Goal: Find specific page/section: Find specific page/section

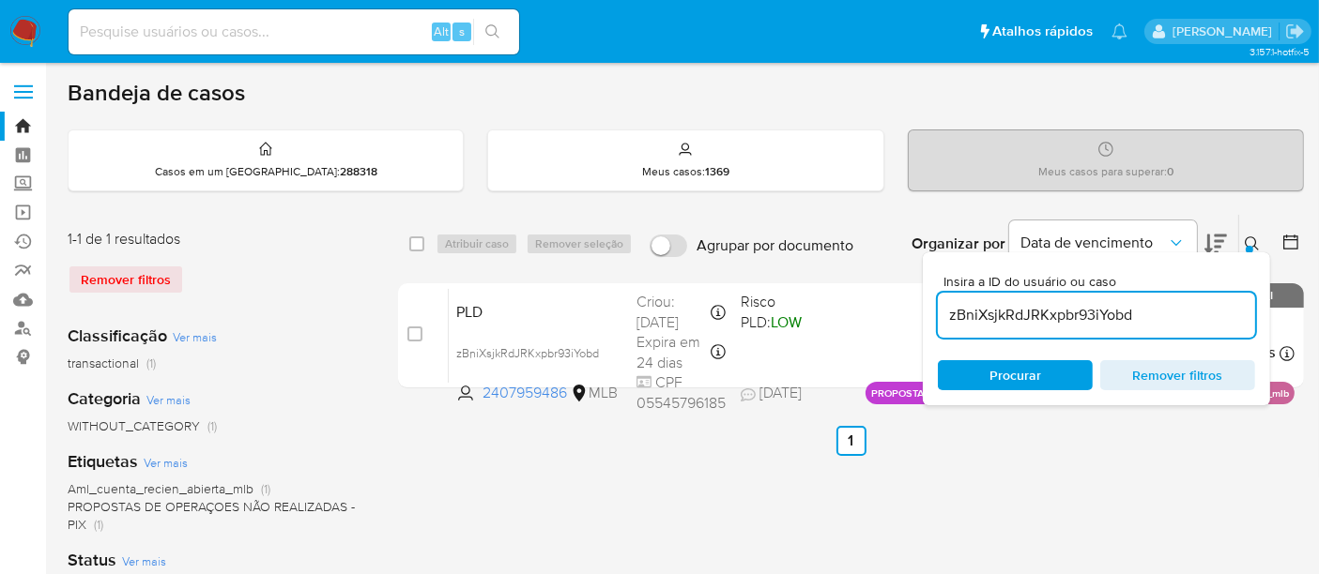
click at [23, 26] on img at bounding box center [25, 32] width 32 height 32
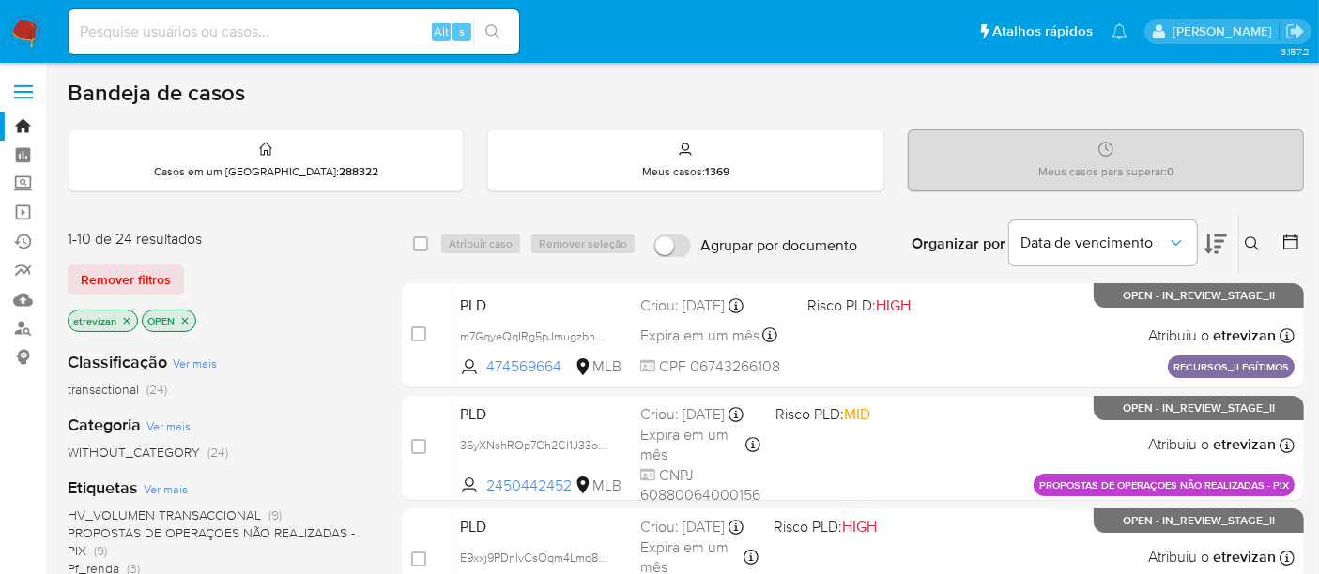
click at [198, 29] on input at bounding box center [294, 32] width 451 height 24
paste input "UgLTD0JABvLkyRLbqGTGVPZ2"
type input "UgLTD0JABvLkyRLbqGTGVPZ2"
click at [497, 30] on icon "search-icon" at bounding box center [492, 31] width 15 height 15
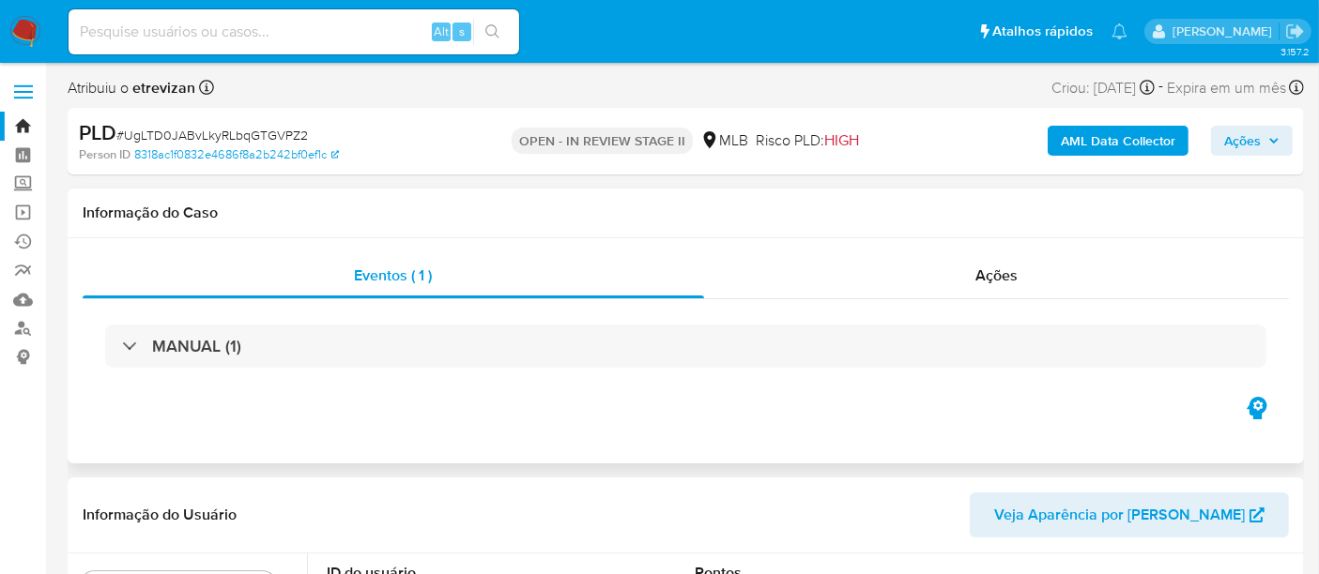
select select "10"
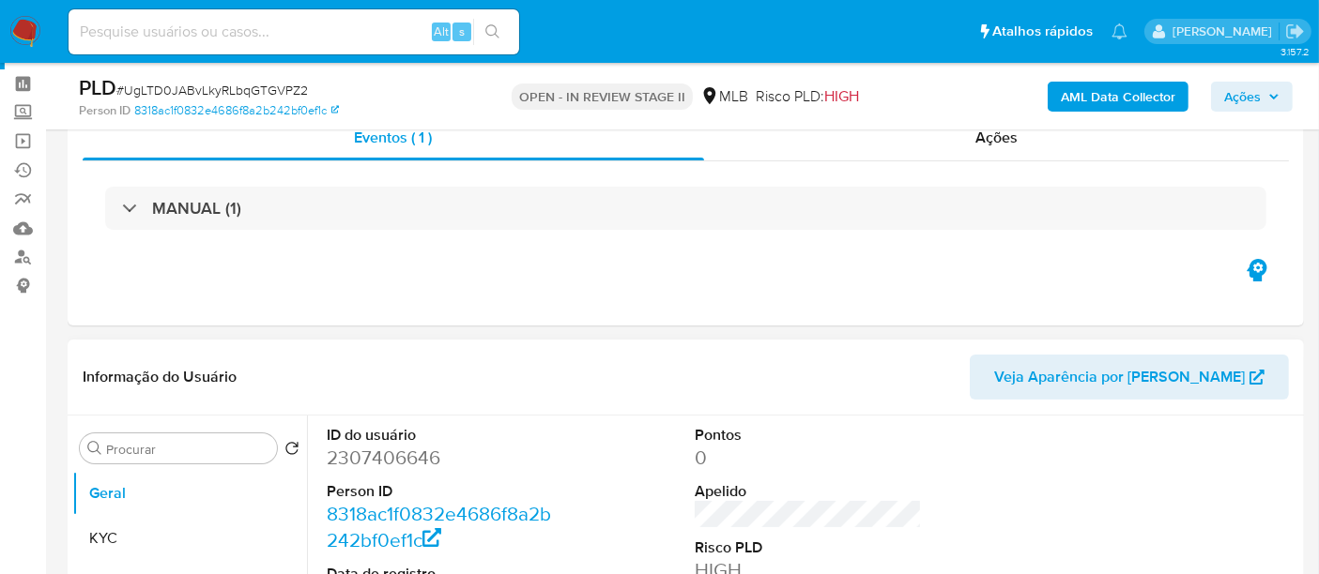
scroll to position [104, 0]
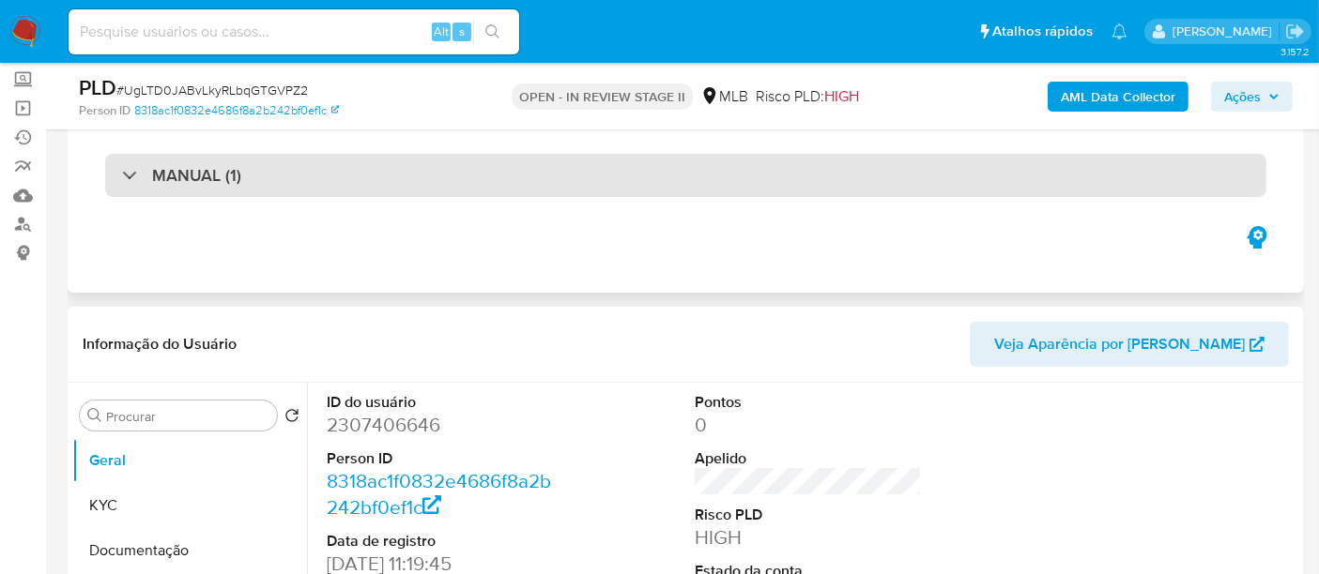
click at [259, 175] on div "MANUAL (1)" at bounding box center [685, 175] width 1161 height 43
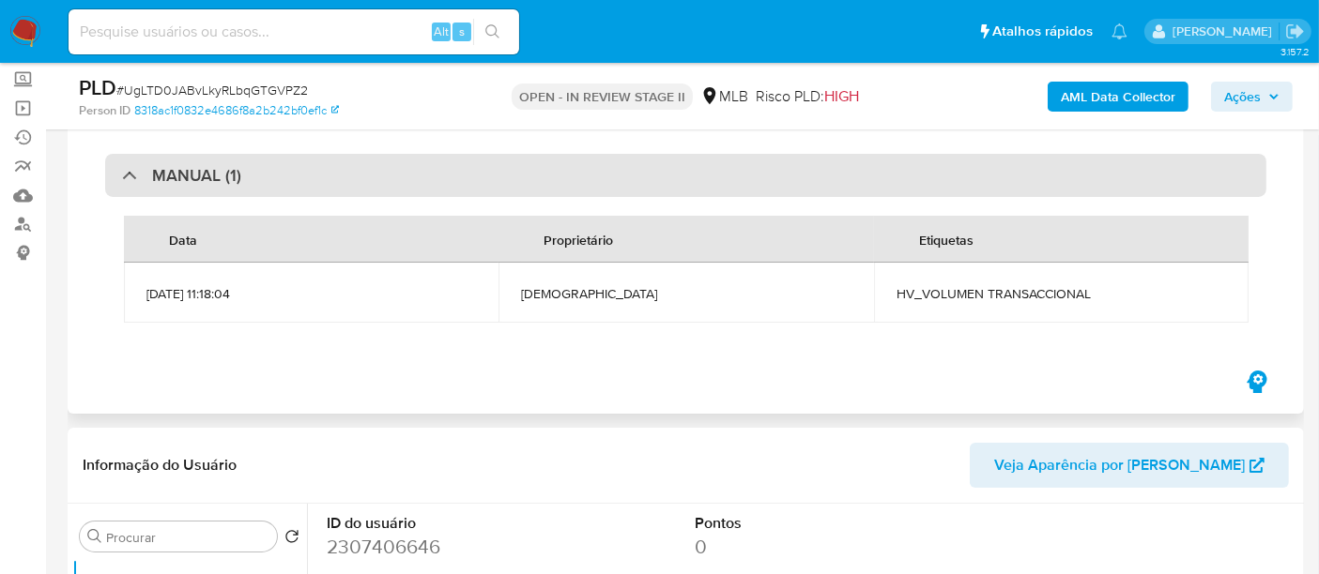
click at [256, 176] on div "MANUAL (1)" at bounding box center [685, 175] width 1161 height 43
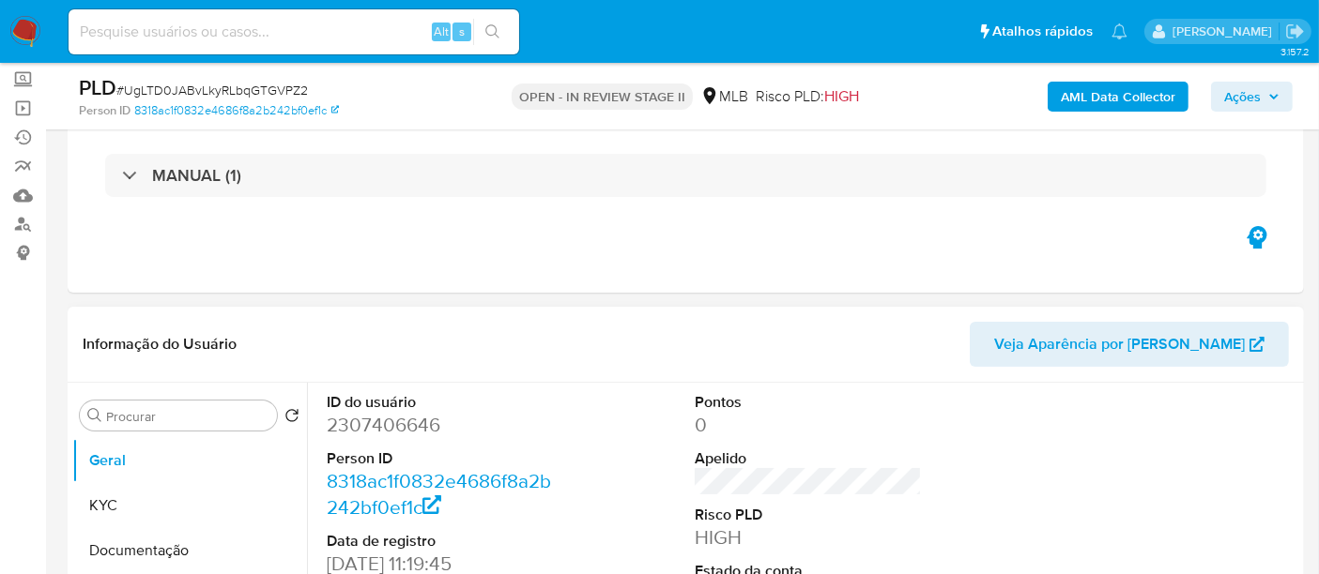
scroll to position [208, 0]
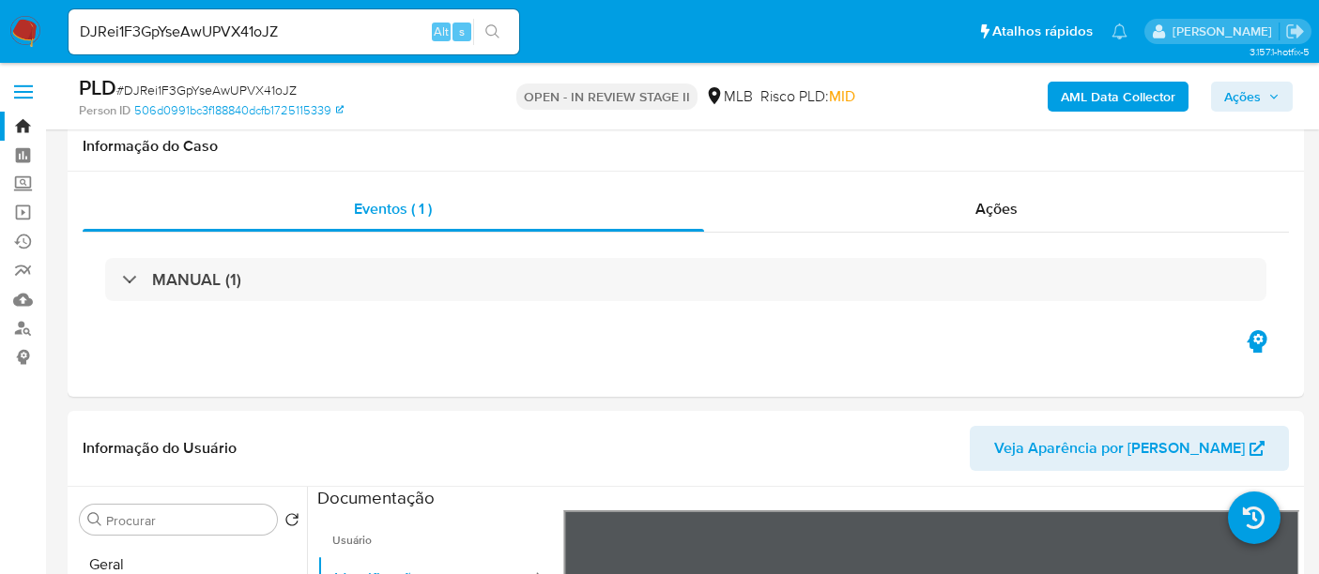
select select "10"
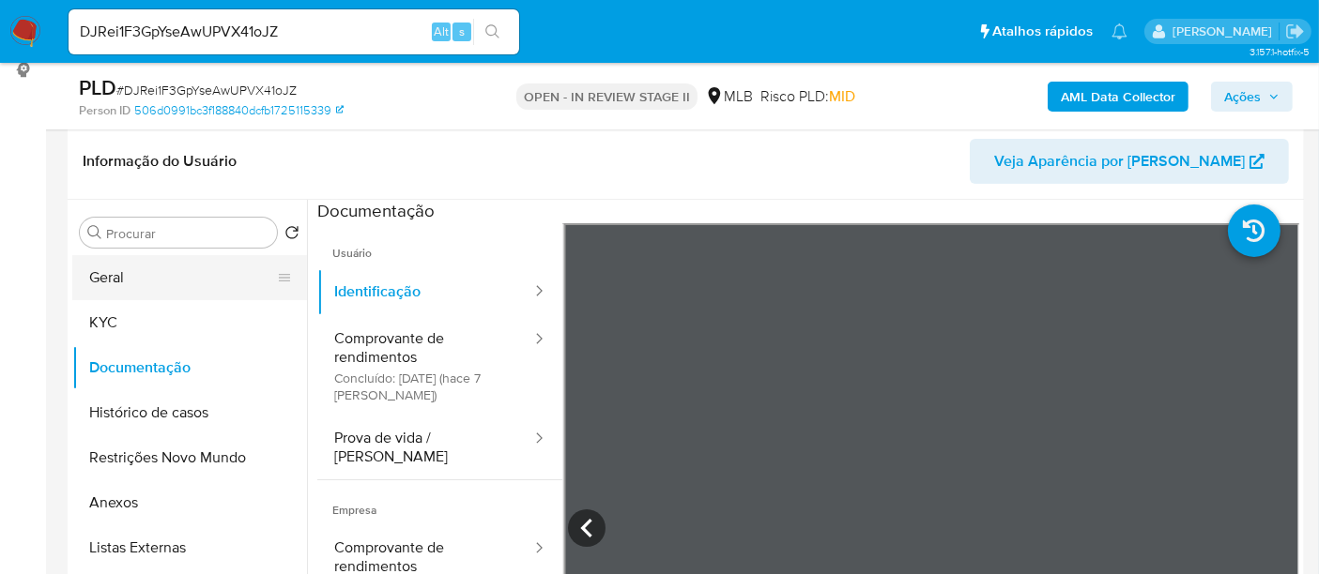
click at [155, 272] on button "Geral" at bounding box center [182, 277] width 220 height 45
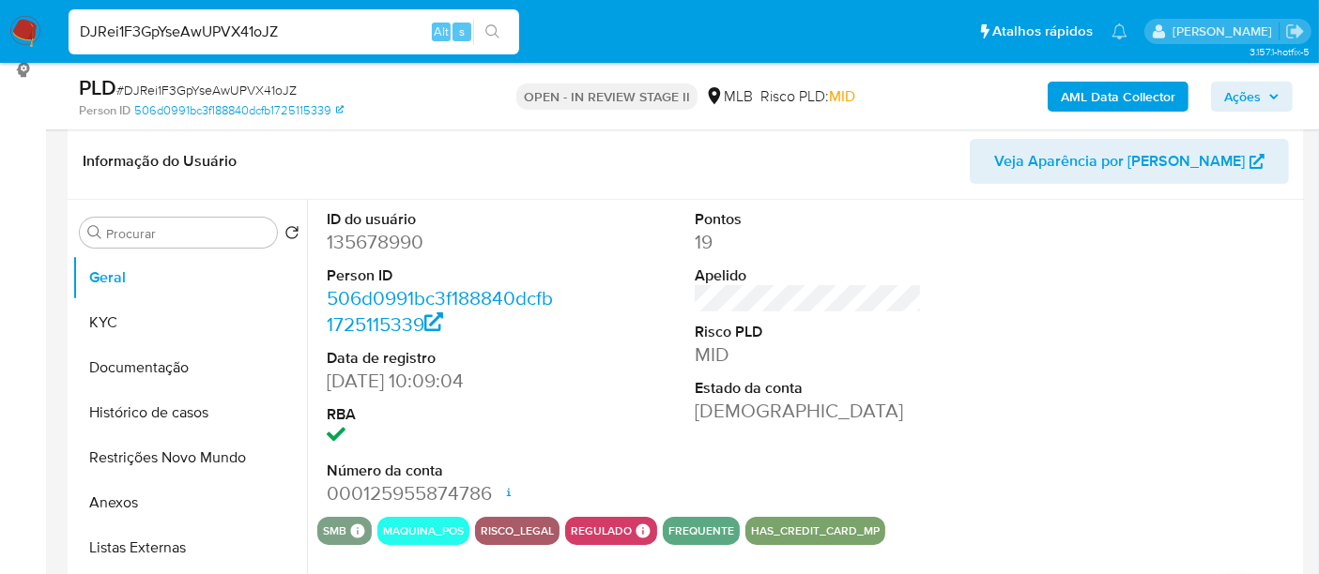
drag, startPoint x: 252, startPoint y: 28, endPoint x: 0, endPoint y: 23, distance: 251.6
click at [0, 23] on nav "Pausado Ver notificaciones DJRei1F3GpYseAwUPVX41oJZ Alt s Atalhos rápidos Presi…" at bounding box center [659, 31] width 1319 height 63
paste input "UgLTD0JABvLkyRLbqGTGVPZ2"
type input "UgLTD0JABvLkyRLbqGTGVPZ2"
click at [490, 31] on icon "search-icon" at bounding box center [492, 31] width 15 height 15
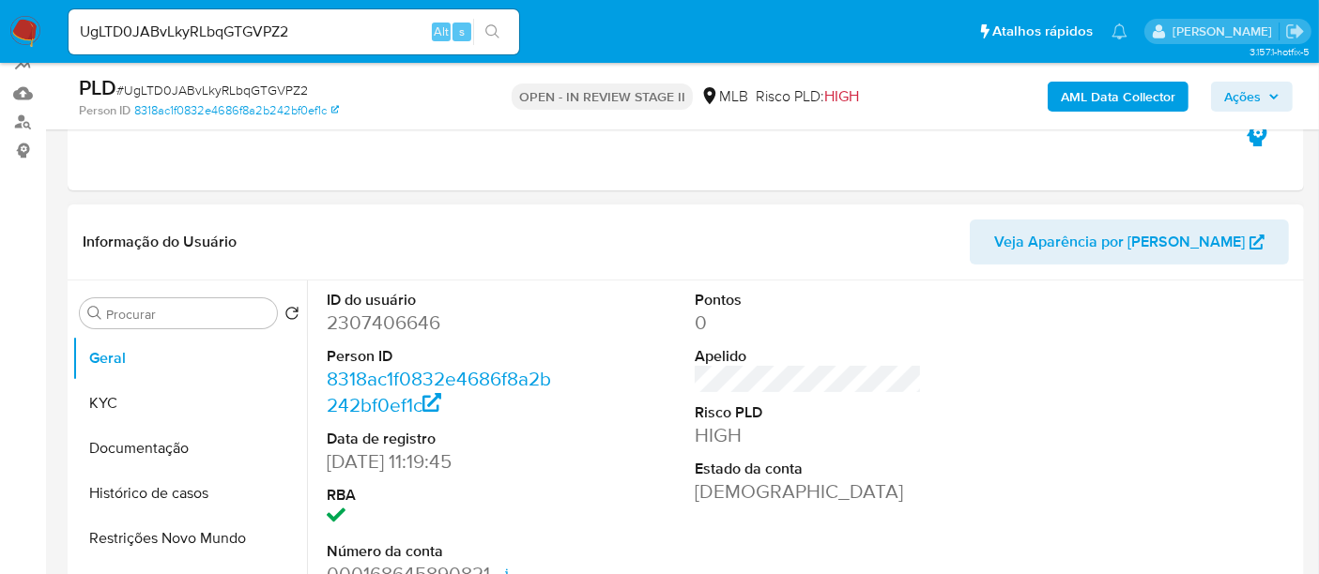
select select "10"
